Goal: Task Accomplishment & Management: Use online tool/utility

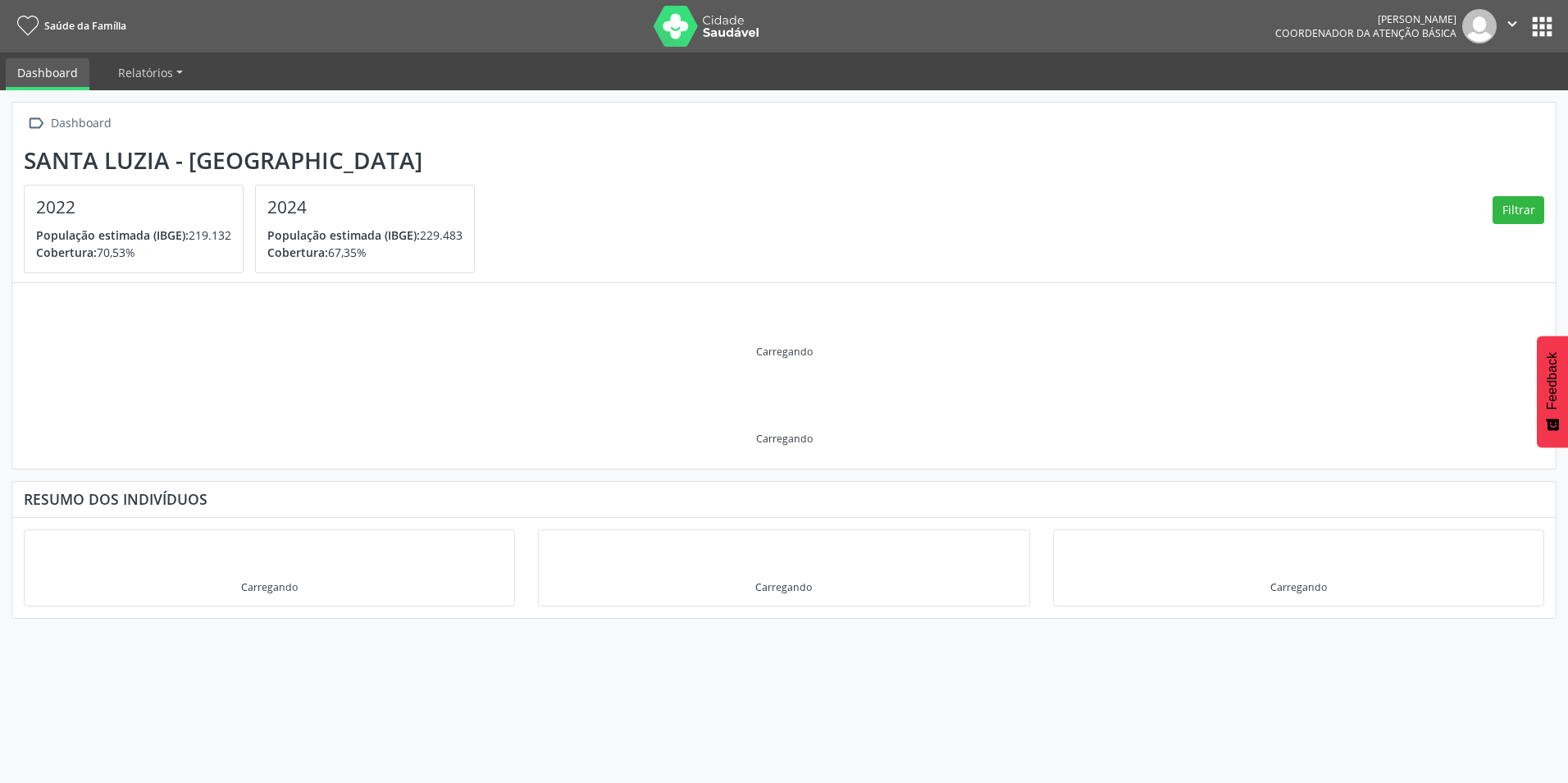
click at [1541, 34] on button "apps" at bounding box center [1541, 27] width 28 height 28
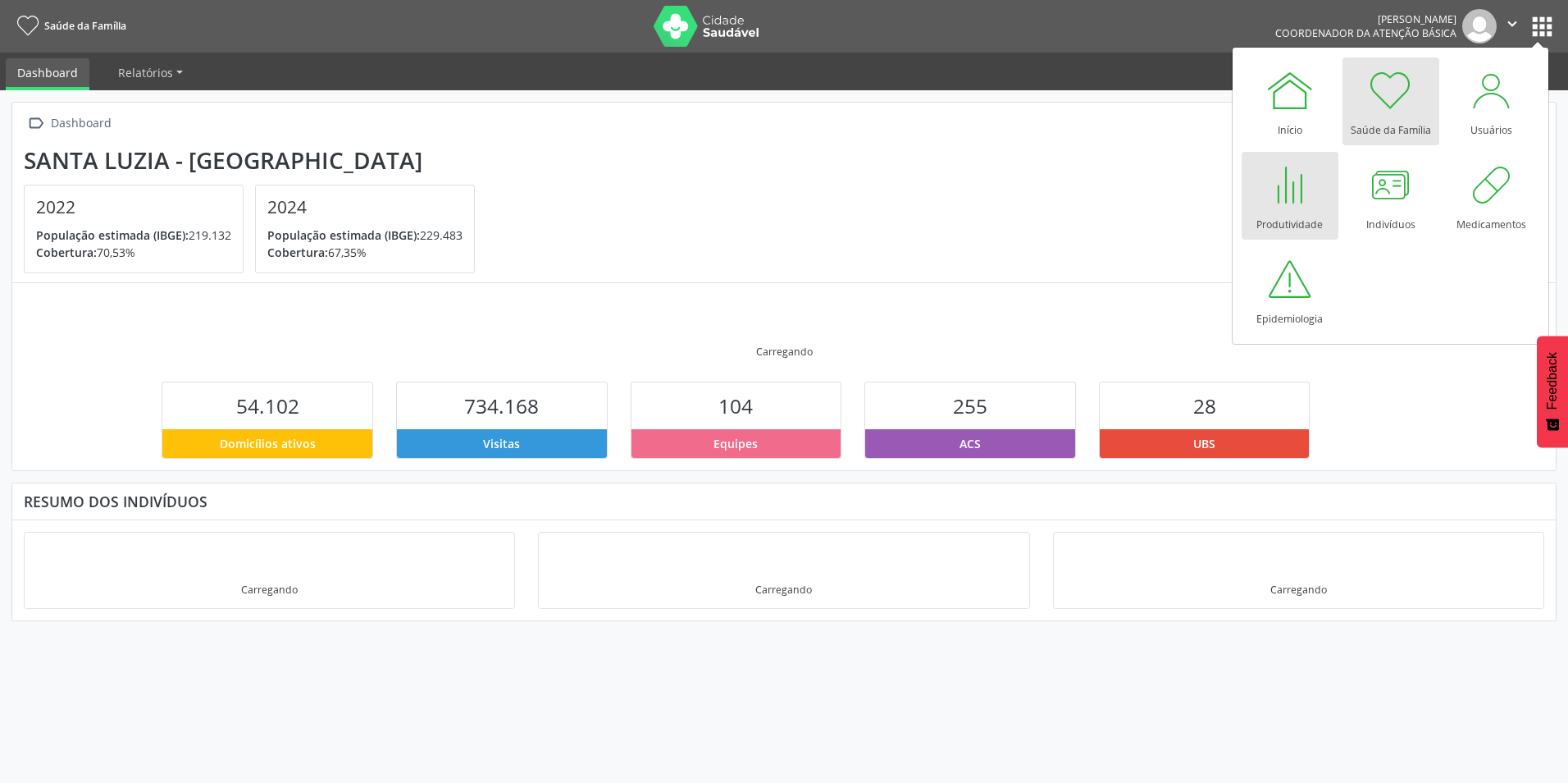
click at [1272, 202] on div at bounding box center [1290, 185] width 49 height 49
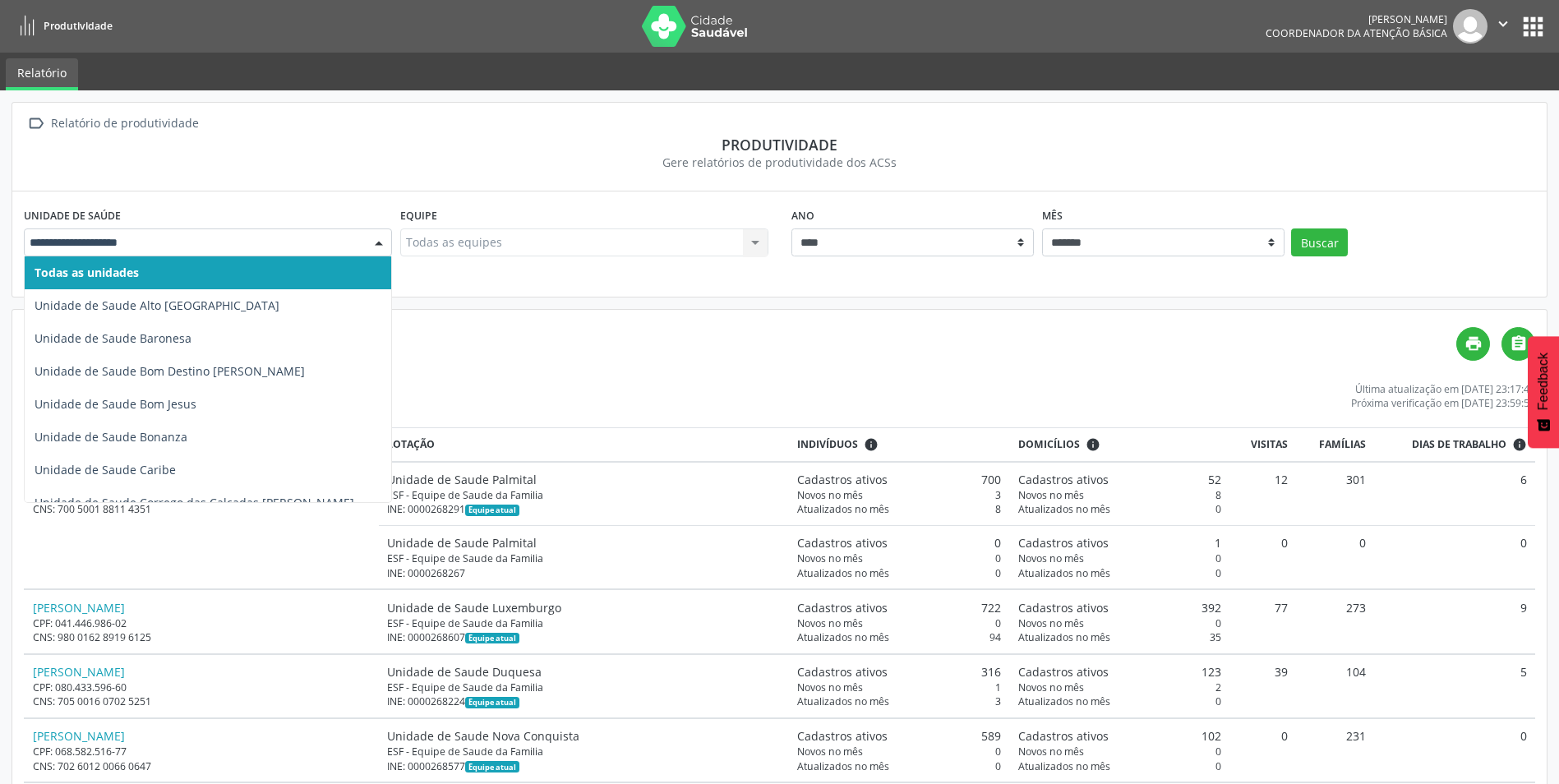
click at [377, 238] on div at bounding box center [379, 243] width 25 height 28
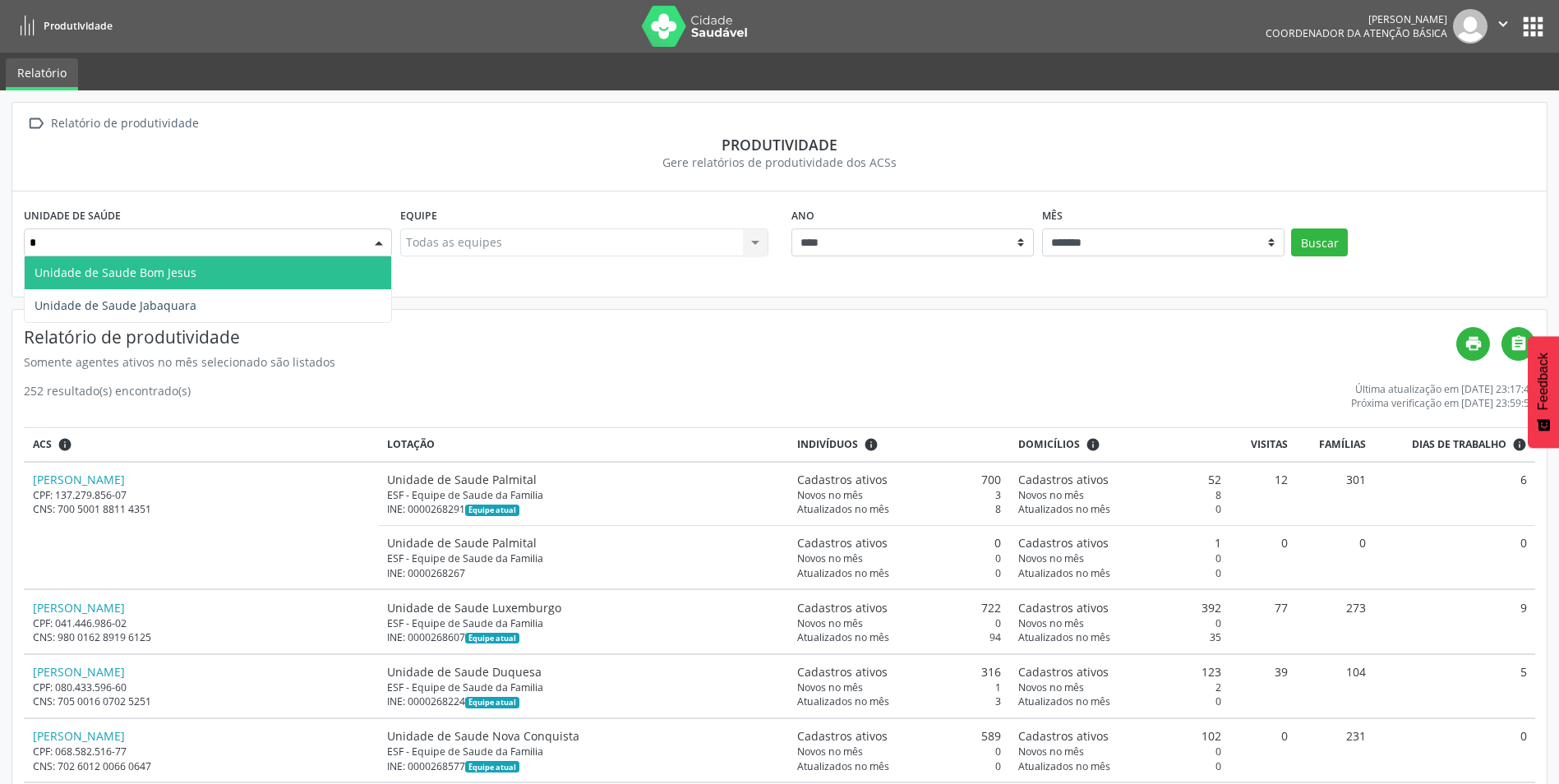
type input "**"
click at [352, 257] on span "Unidade de Saude Jabaquara" at bounding box center [208, 273] width 367 height 33
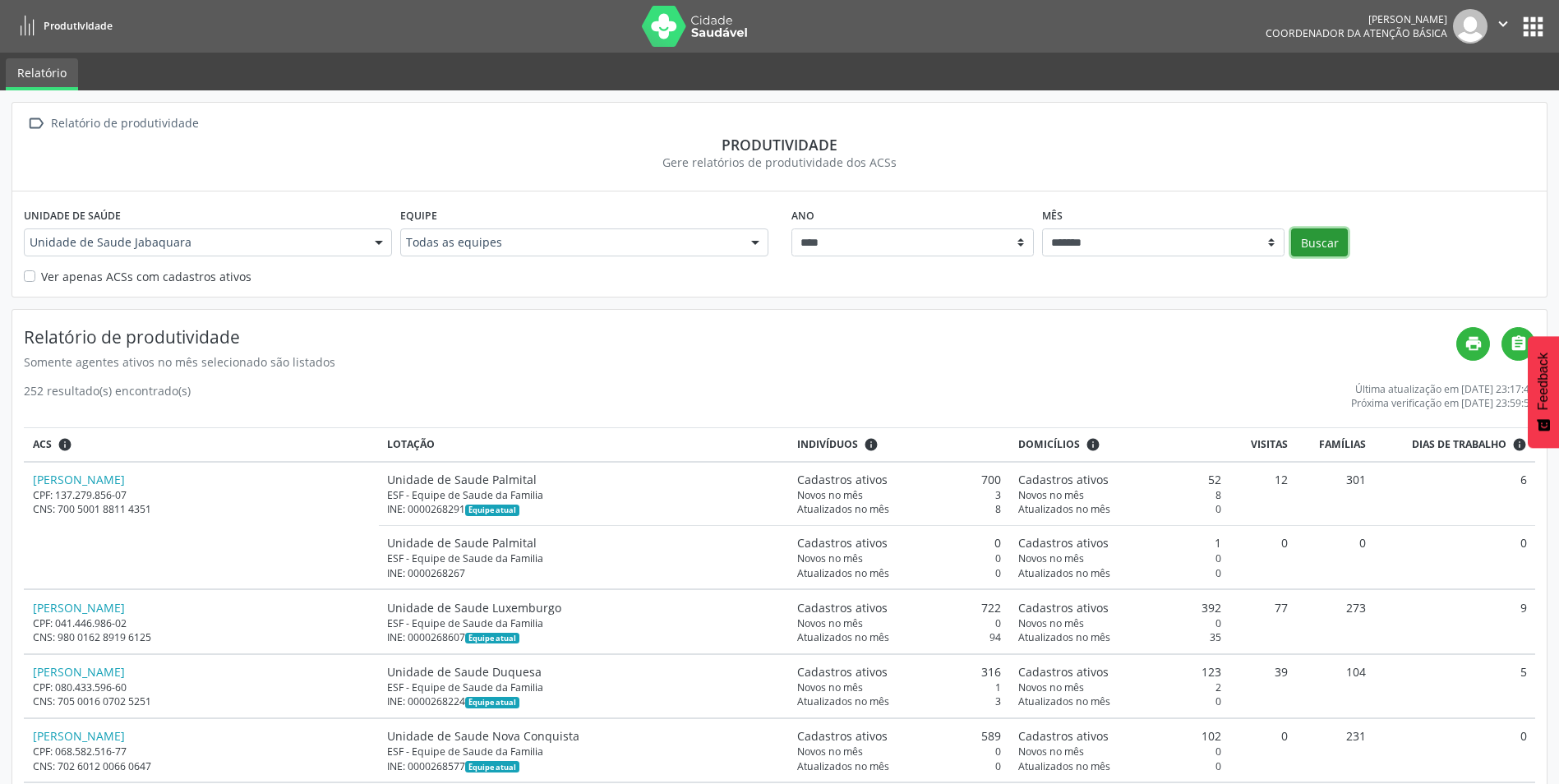
click at [1324, 241] on button "Buscar" at bounding box center [1319, 242] width 57 height 28
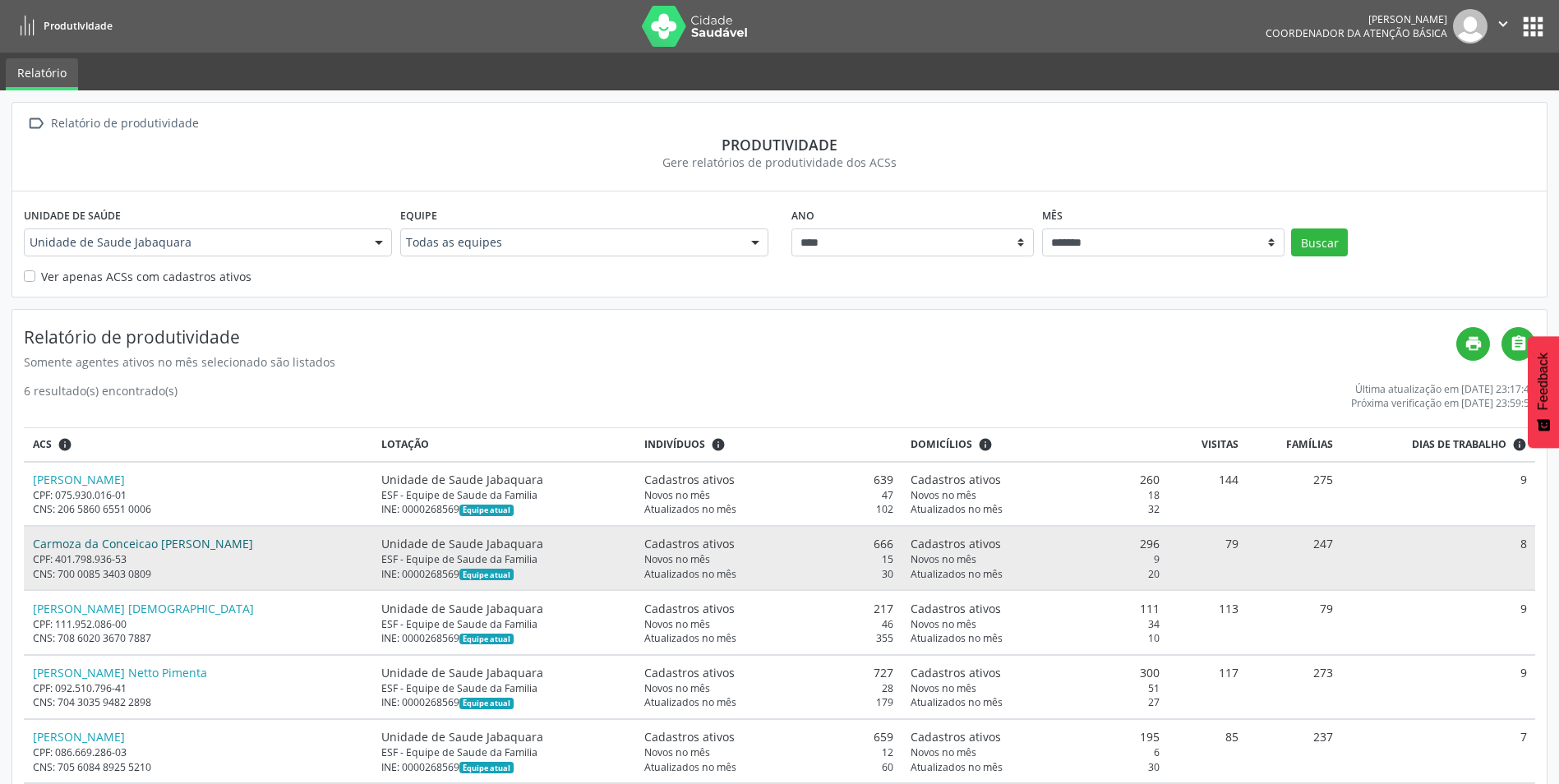
click at [190, 546] on link "Carmoza da Conceicao Bastos de Carvalho" at bounding box center [143, 543] width 220 height 16
